Goal: Task Accomplishment & Management: Use online tool/utility

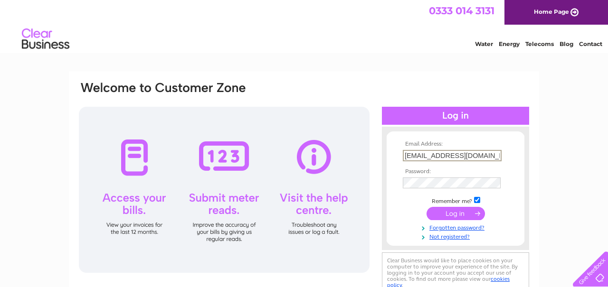
type input "mdrungyte@havishamgroup.com"
click at [431, 190] on tbody "Email Address: mdrungyte@havishamgroup.com Password: Remember me?" at bounding box center [455, 190] width 110 height 99
click at [456, 213] on input "submit" at bounding box center [456, 213] width 58 height 13
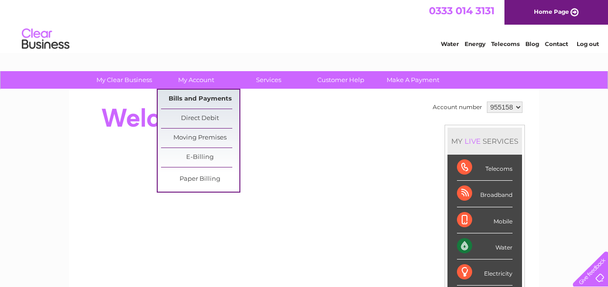
click at [217, 103] on link "Bills and Payments" at bounding box center [200, 99] width 78 height 19
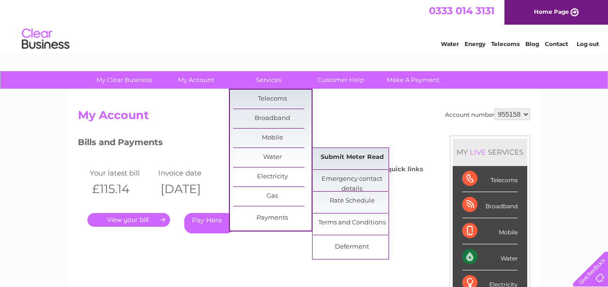
click at [368, 162] on link "Submit Meter Read" at bounding box center [352, 157] width 78 height 19
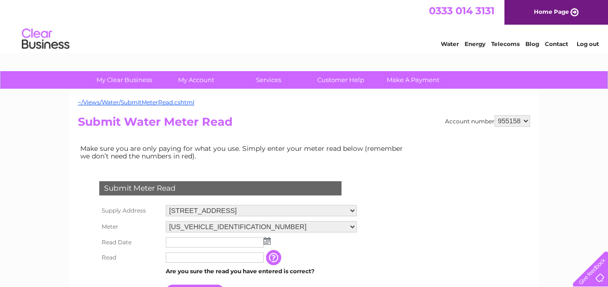
click at [269, 242] on img at bounding box center [267, 241] width 7 height 8
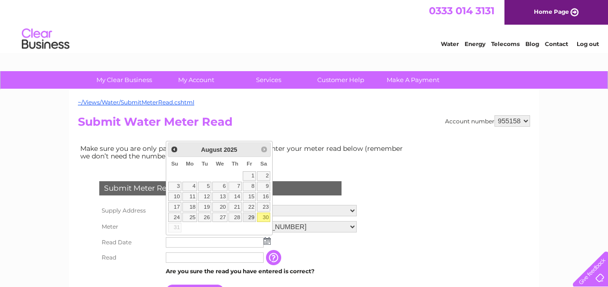
click at [252, 218] on link "29" at bounding box center [249, 217] width 13 height 9
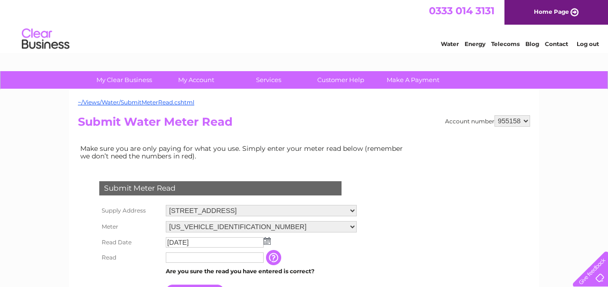
click at [247, 259] on input "text" at bounding box center [215, 258] width 98 height 10
click at [269, 239] on img at bounding box center [267, 241] width 7 height 8
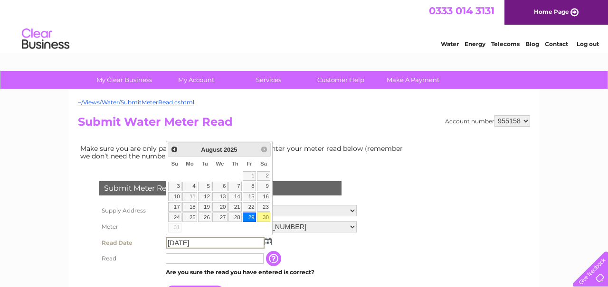
click at [266, 217] on link "30" at bounding box center [263, 217] width 13 height 9
type input "2025/08/30"
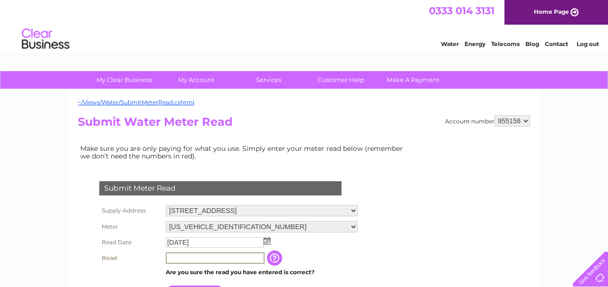
click at [255, 253] on input "text" at bounding box center [215, 258] width 99 height 11
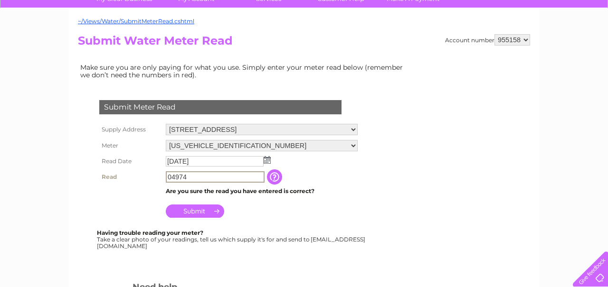
scroll to position [82, 0]
type input "04974"
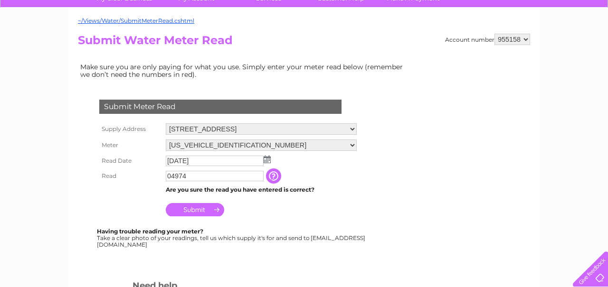
click at [198, 211] on input "Submit" at bounding box center [195, 209] width 58 height 13
